Goal: Task Accomplishment & Management: Complete application form

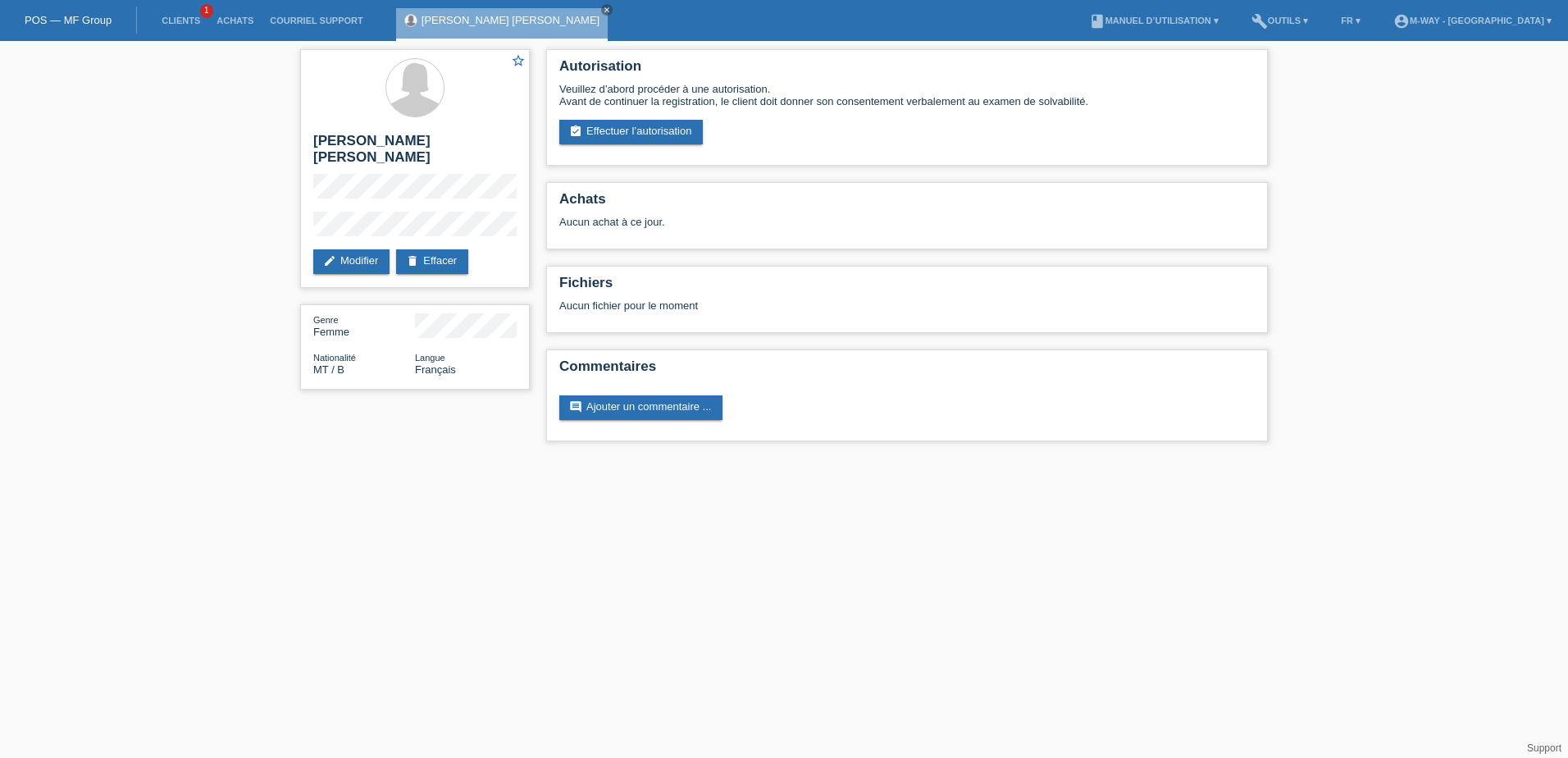
click at [82, 21] on link "POS — MF Group" at bounding box center [68, 20] width 87 height 12
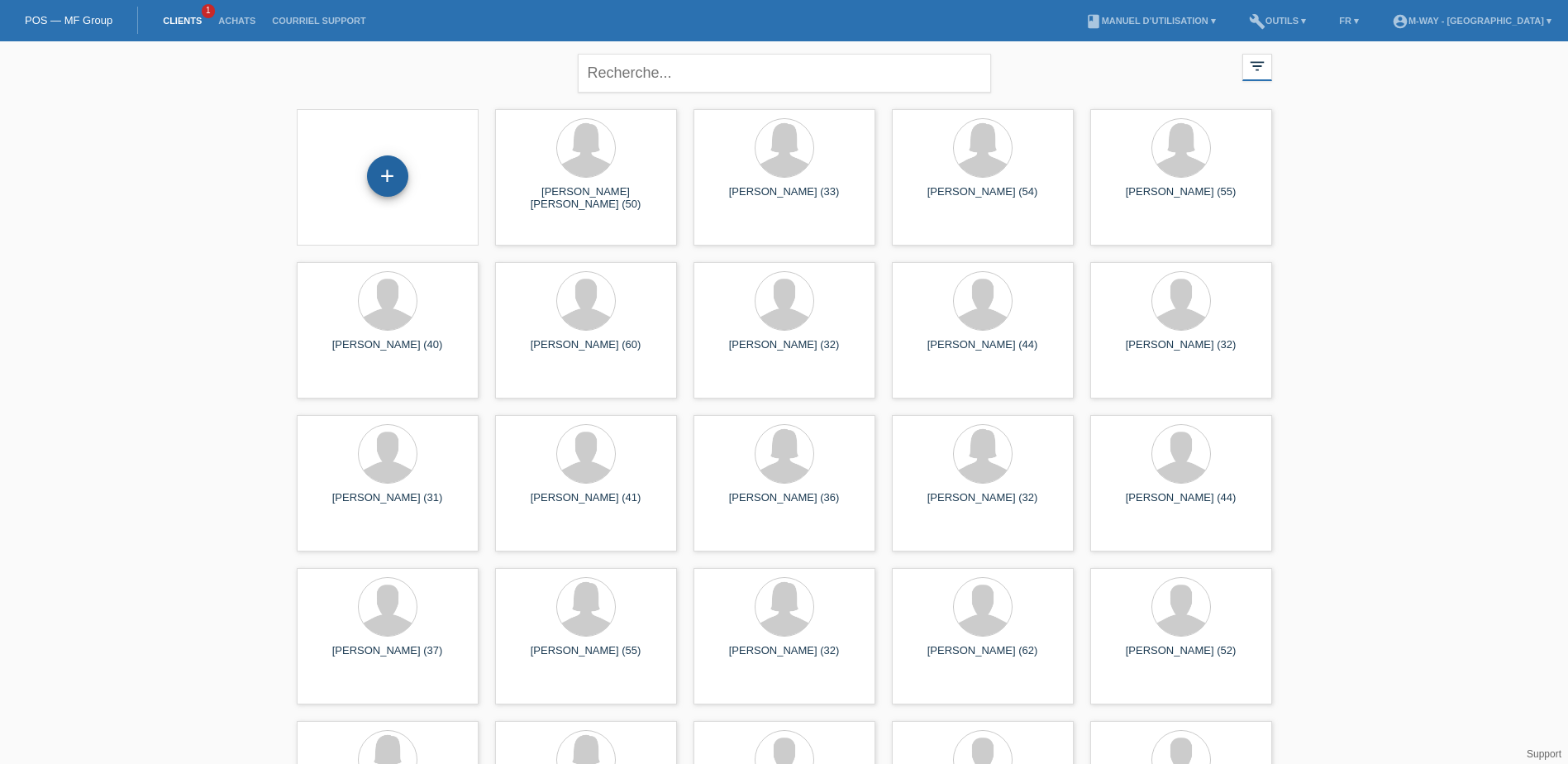
click at [392, 181] on div "+" at bounding box center [388, 176] width 41 height 41
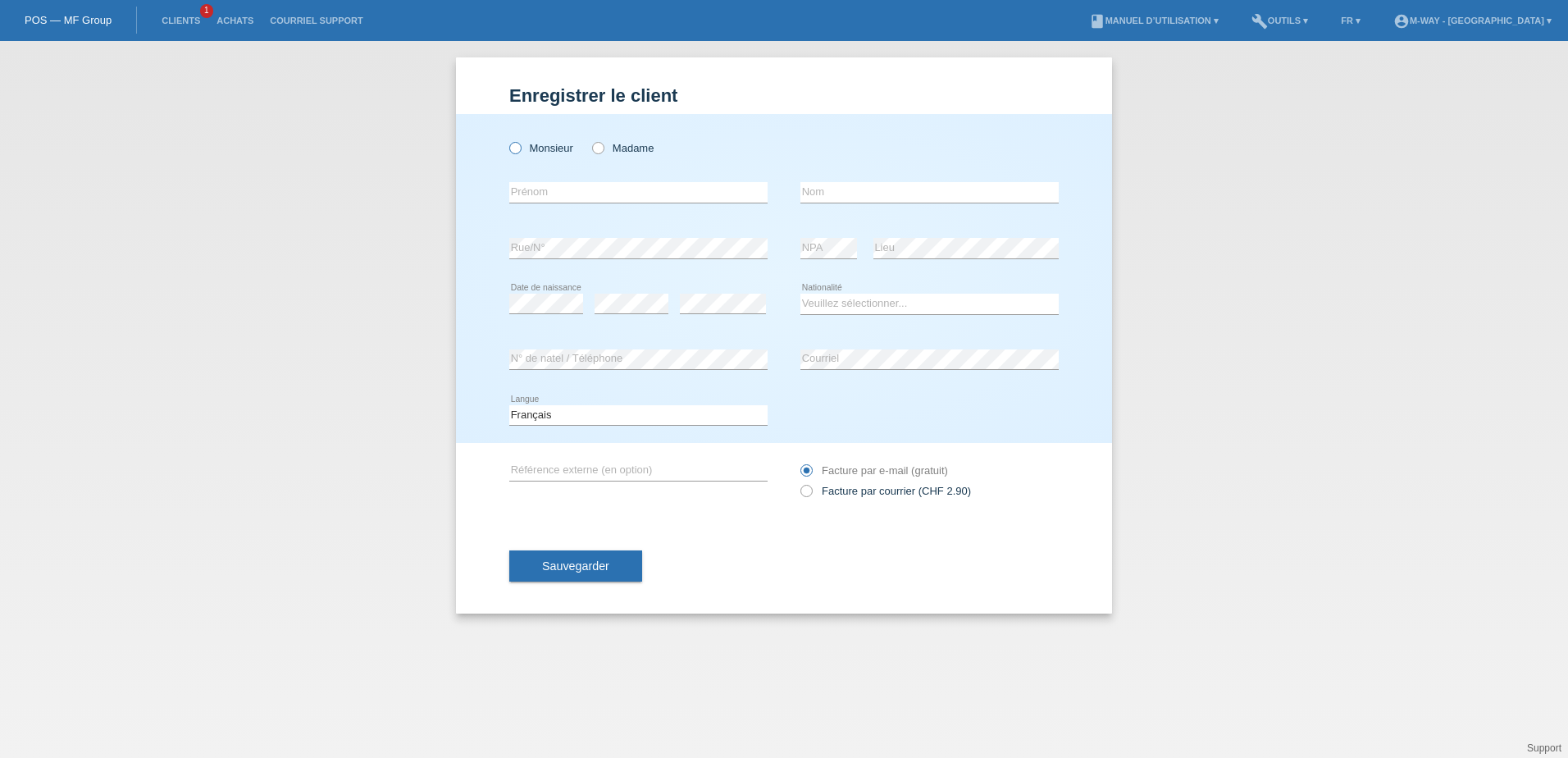
click at [507, 139] on icon at bounding box center [507, 139] width 0 height 0
click at [516, 152] on input "Monsieur" at bounding box center [514, 147] width 11 height 11
radio input "true"
click at [552, 196] on input "text" at bounding box center [638, 191] width 258 height 20
click at [617, 189] on input "text" at bounding box center [638, 191] width 258 height 20
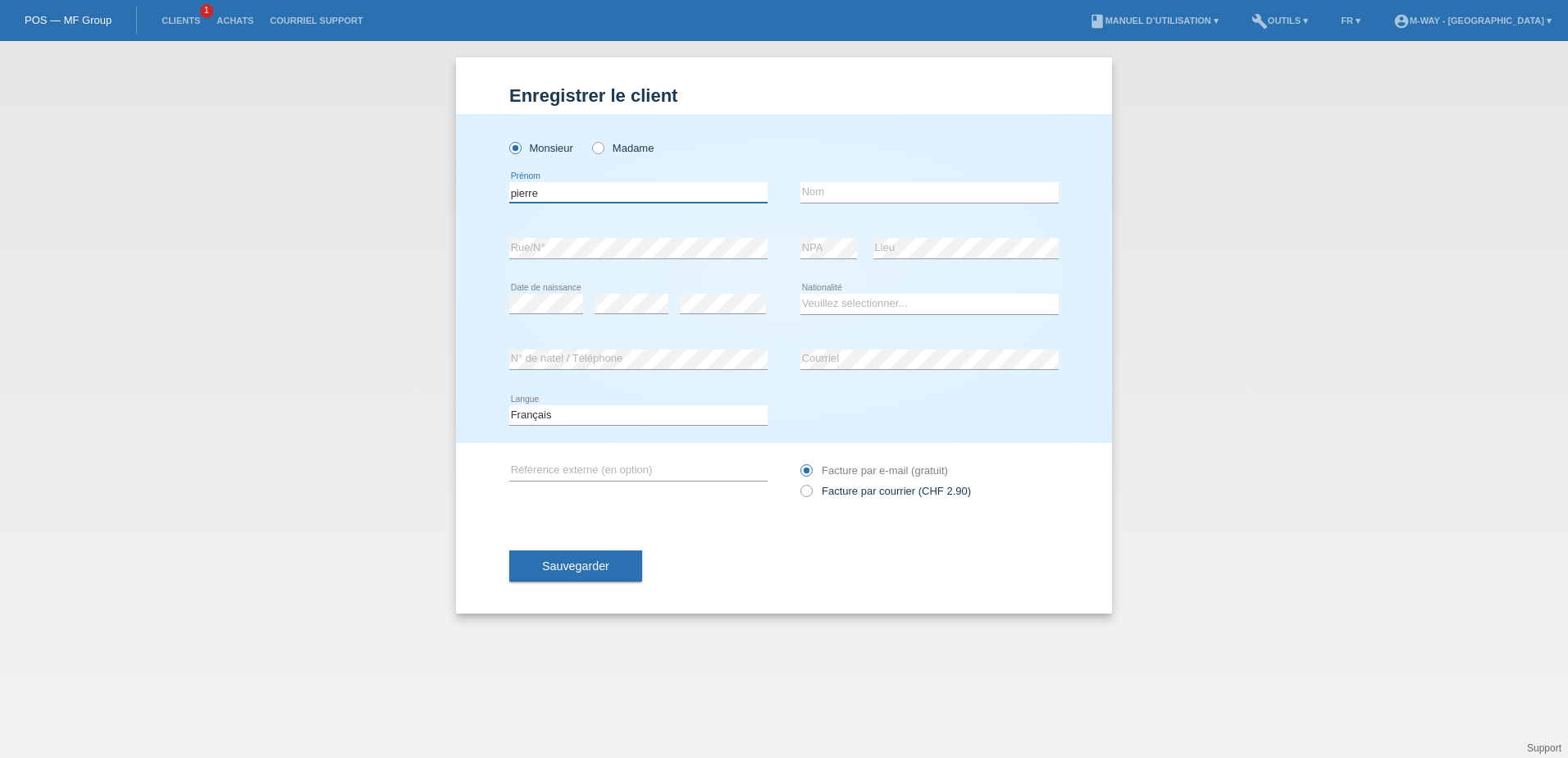
type input "pierre"
type input "[PERSON_NAME]"
click at [853, 307] on select "Veuillez sélectionner... Suisse Allemagne Autriche Liechtenstein ------------ A…" at bounding box center [929, 303] width 258 height 20
select select "CH"
click at [801, 293] on select "Veuillez sélectionner... Suisse Allemagne Autriche Liechtenstein ------------ A…" at bounding box center [929, 303] width 258 height 20
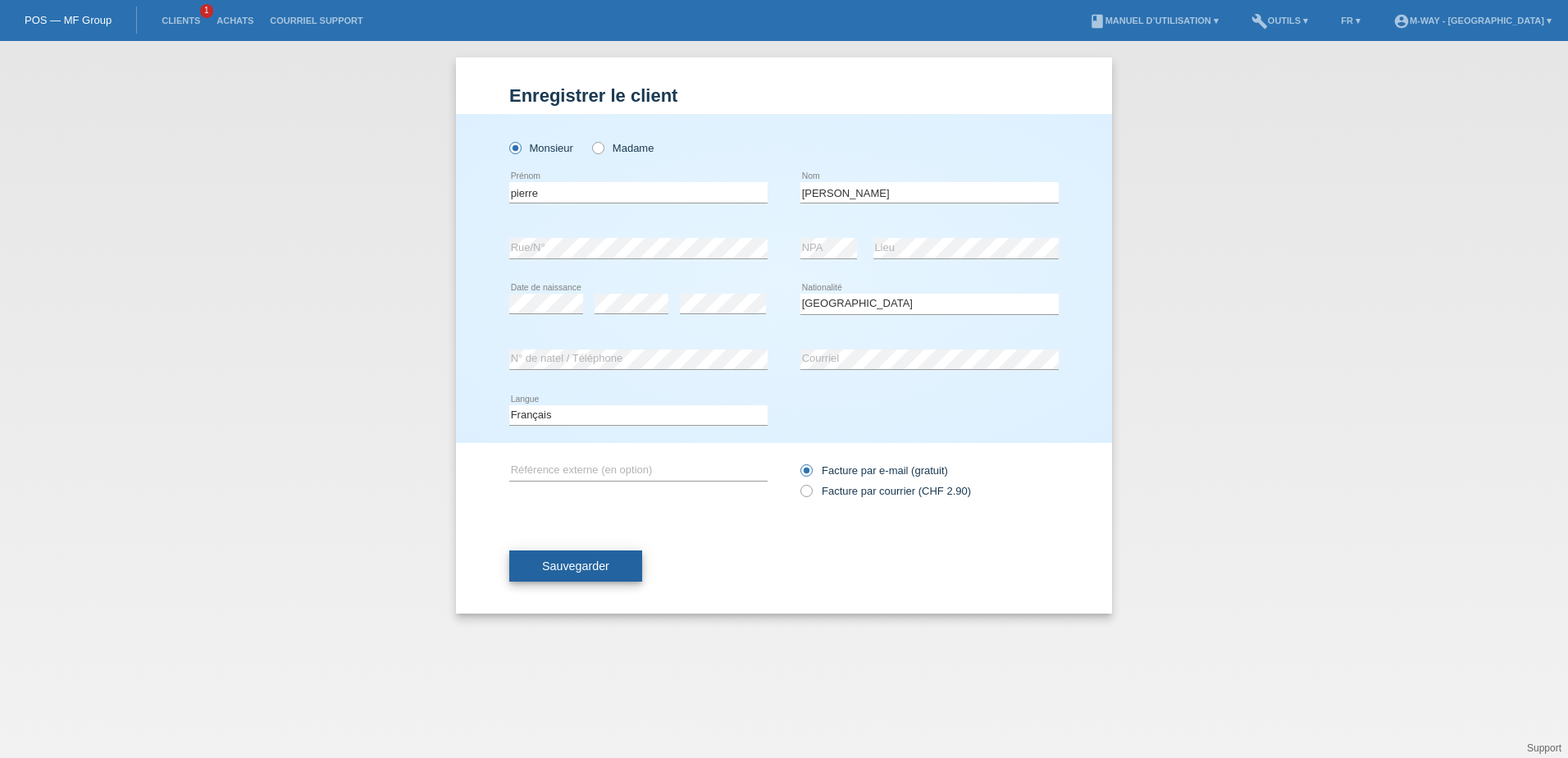
click at [560, 565] on span "Sauvegarder" at bounding box center [576, 566] width 67 height 13
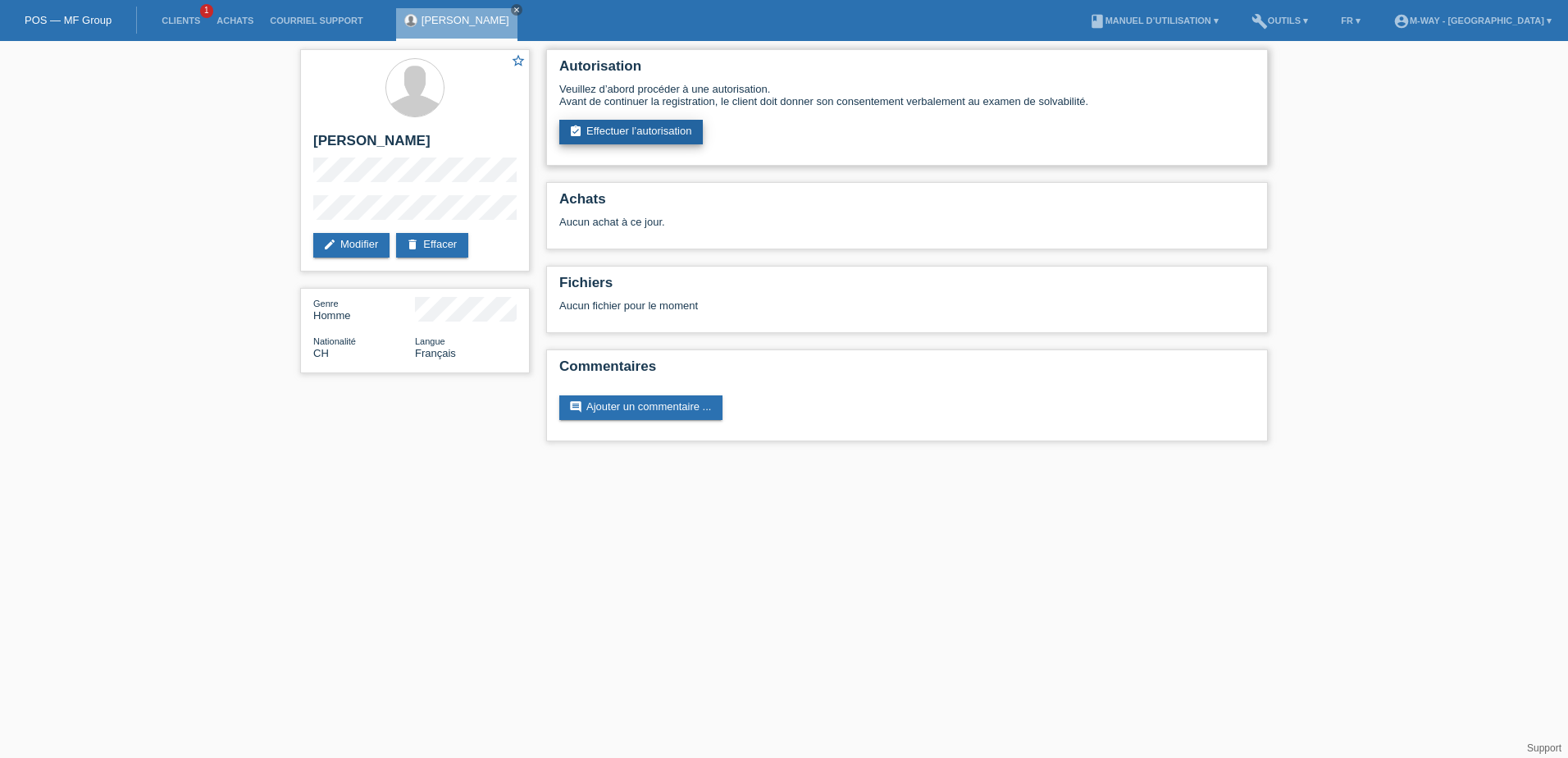
click at [627, 128] on link "assignment_turned_in Effectuer l’autorisation" at bounding box center [631, 132] width 144 height 25
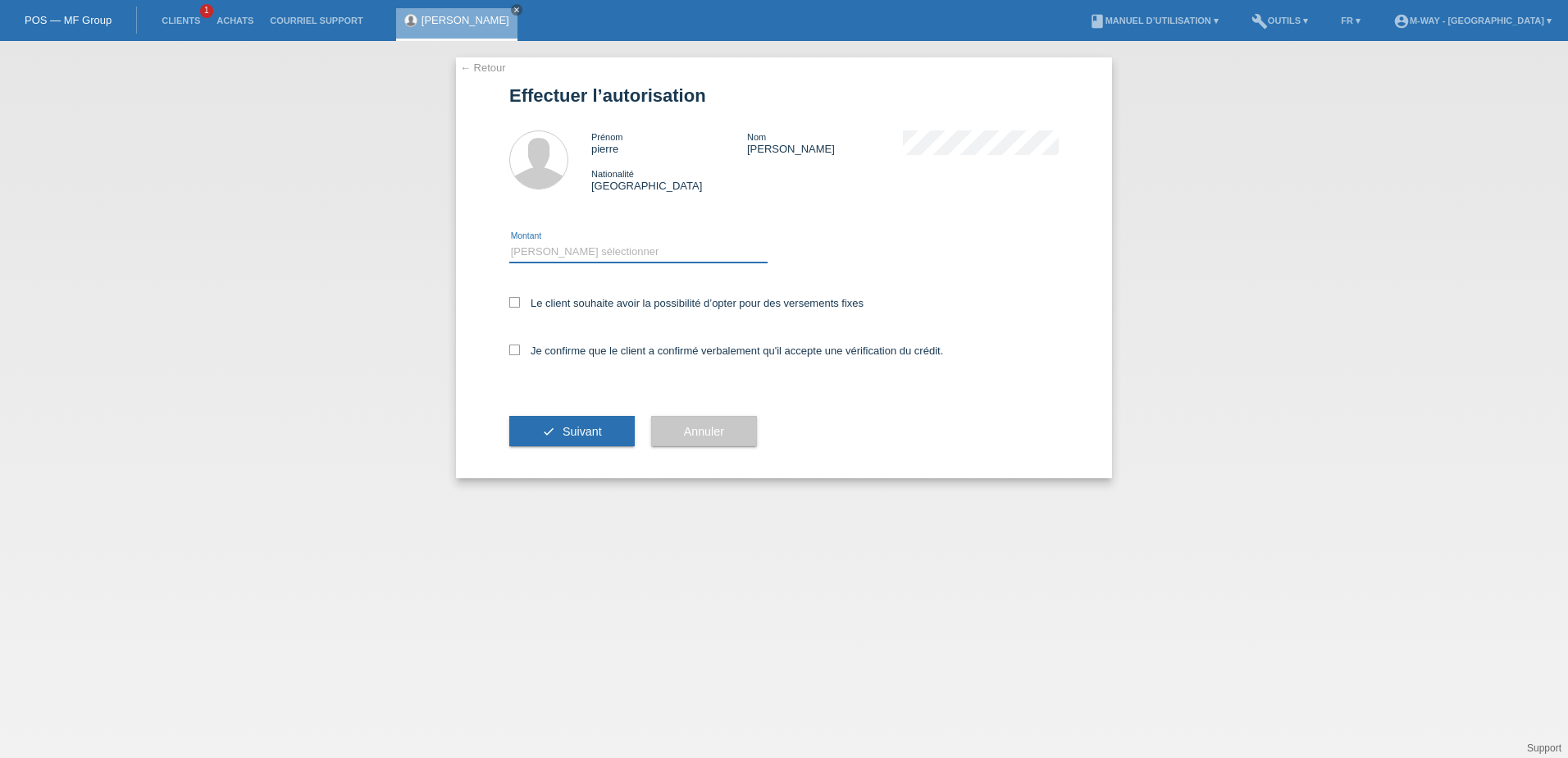
click at [578, 254] on select "Veuillez sélectionner CHF 1.00 - CHF 499.00 CHF 500.00 - CHF 1'999.00 CHF 2'000…" at bounding box center [638, 252] width 258 height 20
select select "3"
click at [509, 242] on select "Veuillez sélectionner CHF 1.00 - CHF 499.00 CHF 500.00 - CHF 1'999.00 CHF 2'000…" at bounding box center [638, 252] width 258 height 20
click at [514, 301] on icon at bounding box center [514, 302] width 11 height 11
click at [514, 301] on input "Le client souhaite avoir la possibilité d’opter pour des versements fixes" at bounding box center [514, 302] width 11 height 11
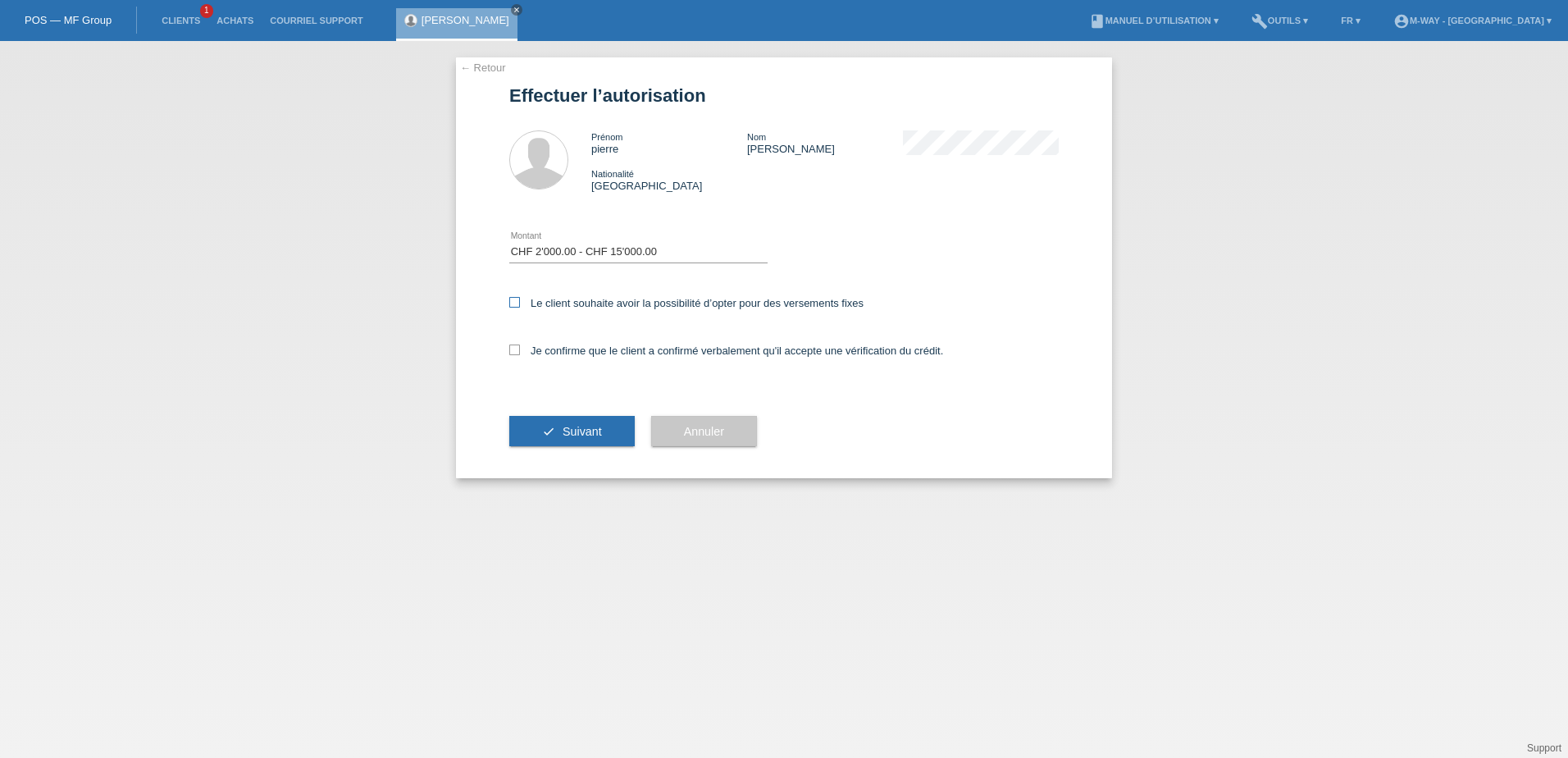
checkbox input "true"
click at [517, 350] on icon at bounding box center [514, 349] width 11 height 11
click at [517, 350] on input "Je confirme que le client a confirmé verbalement qu'il accepte une vérification…" at bounding box center [514, 349] width 11 height 11
checkbox input "true"
click at [577, 434] on span "Suivant" at bounding box center [582, 431] width 39 height 13
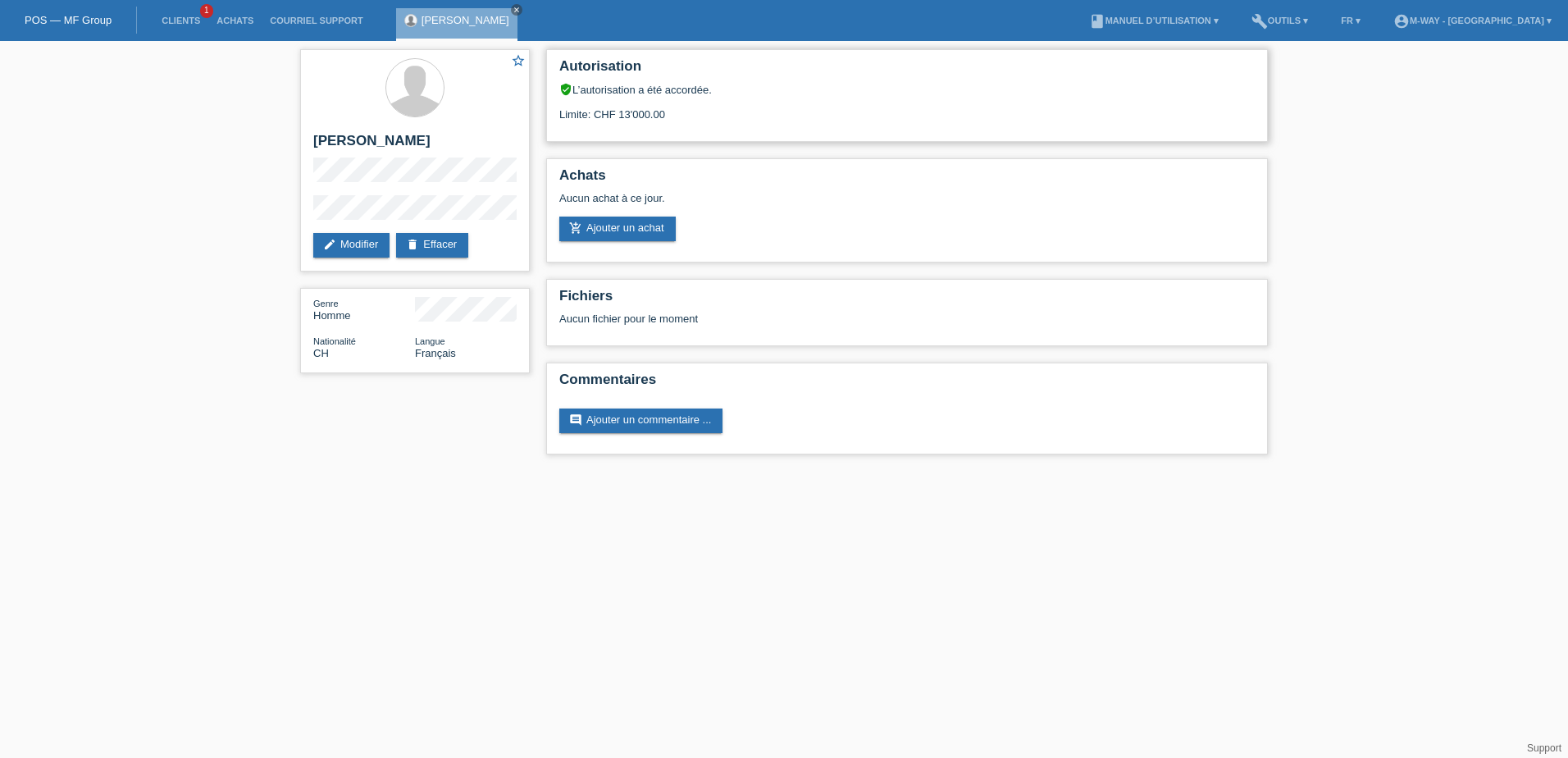
drag, startPoint x: 627, startPoint y: 120, endPoint x: 684, endPoint y: 118, distance: 57.0
click at [684, 118] on div "Limite: CHF 13'000.00" at bounding box center [907, 108] width 695 height 25
drag, startPoint x: 684, startPoint y: 118, endPoint x: 608, endPoint y: 111, distance: 76.3
click at [608, 111] on div "Limite: CHF 13'000.00" at bounding box center [907, 108] width 695 height 25
drag, startPoint x: 617, startPoint y: 111, endPoint x: 757, endPoint y: 113, distance: 140.0
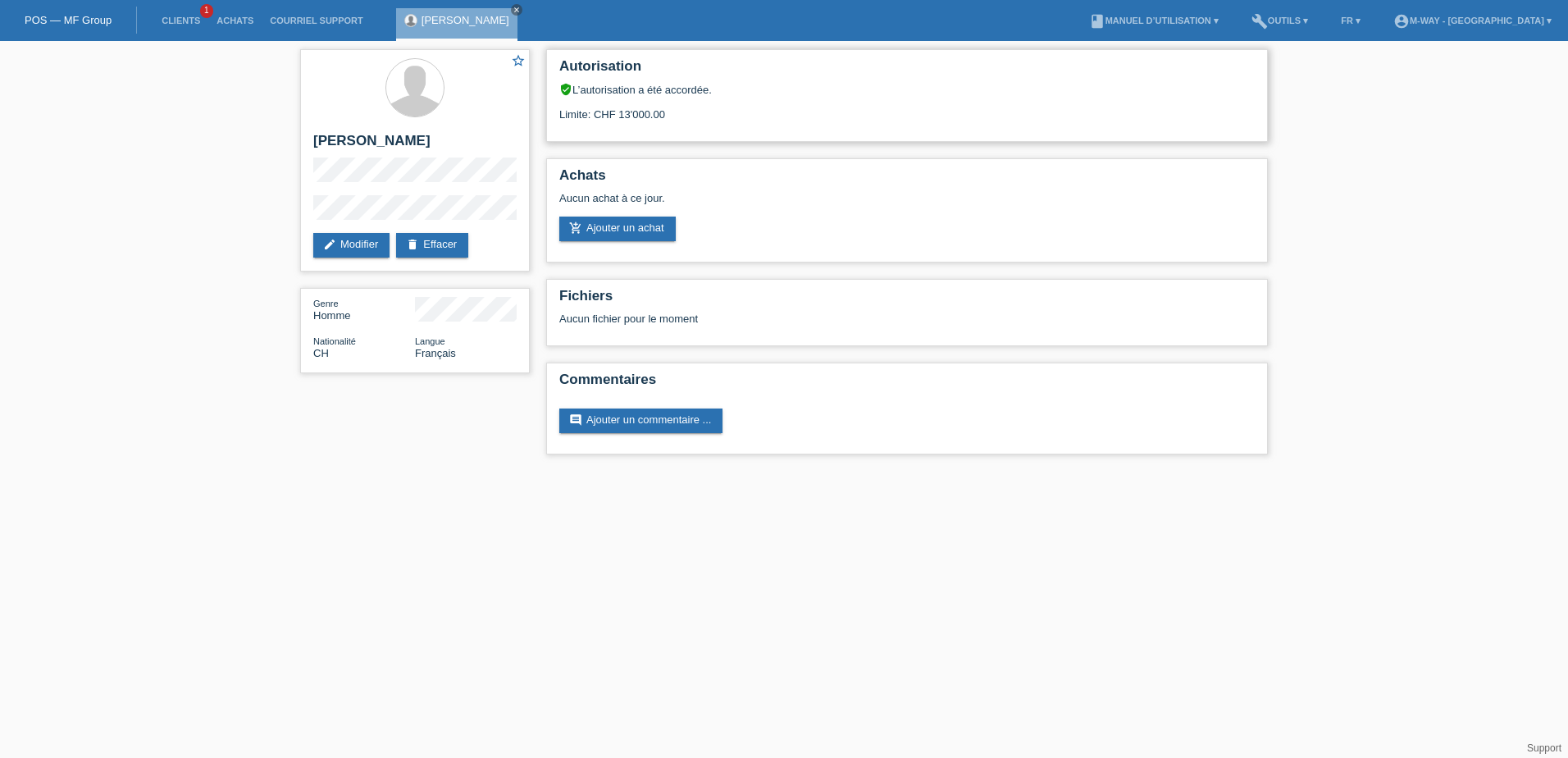
click at [757, 113] on div "Limite: CHF 13'000.00" at bounding box center [907, 108] width 695 height 25
drag, startPoint x: 757, startPoint y: 113, endPoint x: 805, endPoint y: 213, distance: 110.9
click at [805, 213] on div "Aucun achat à ce jour." at bounding box center [907, 204] width 695 height 25
